Goal: Transaction & Acquisition: Purchase product/service

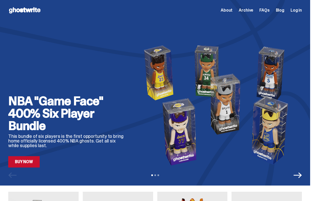
click at [33, 162] on link "Buy Now" at bounding box center [23, 161] width 31 height 11
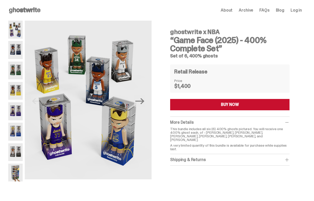
scroll to position [403, 0]
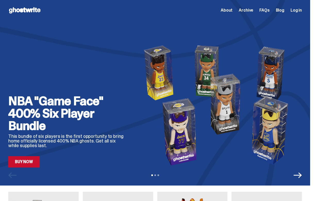
click at [250, 12] on span "Archive" at bounding box center [246, 10] width 14 height 4
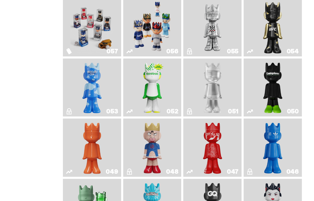
scroll to position [118, 0]
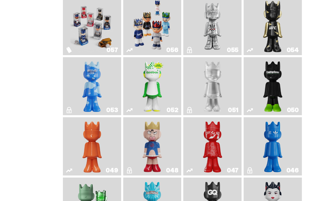
click at [167, 33] on img "Game Face (2025)" at bounding box center [152, 26] width 43 height 54
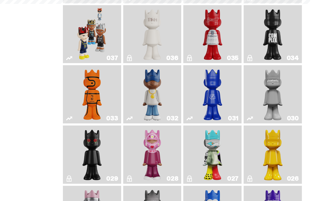
scroll to position [118, 0]
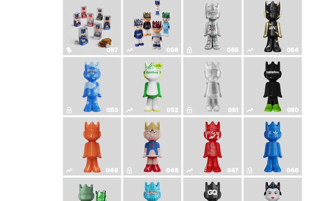
click at [106, 40] on img "Game Face (2025)" at bounding box center [91, 26] width 43 height 54
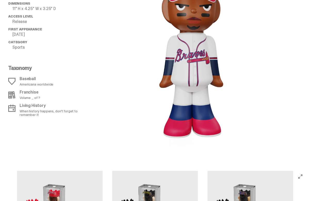
scroll to position [563, 0]
